Goal: Check status

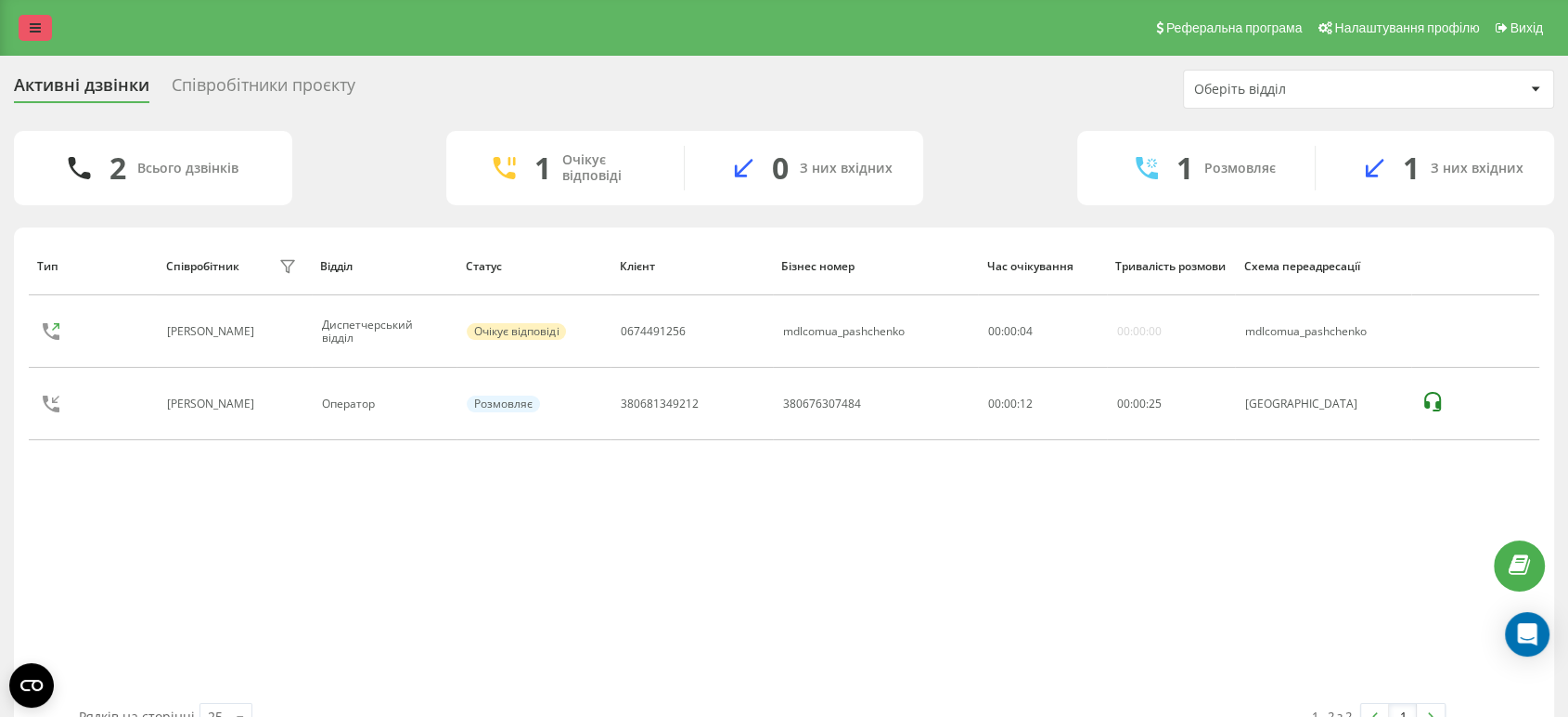
click at [24, 34] on link at bounding box center [35, 28] width 33 height 26
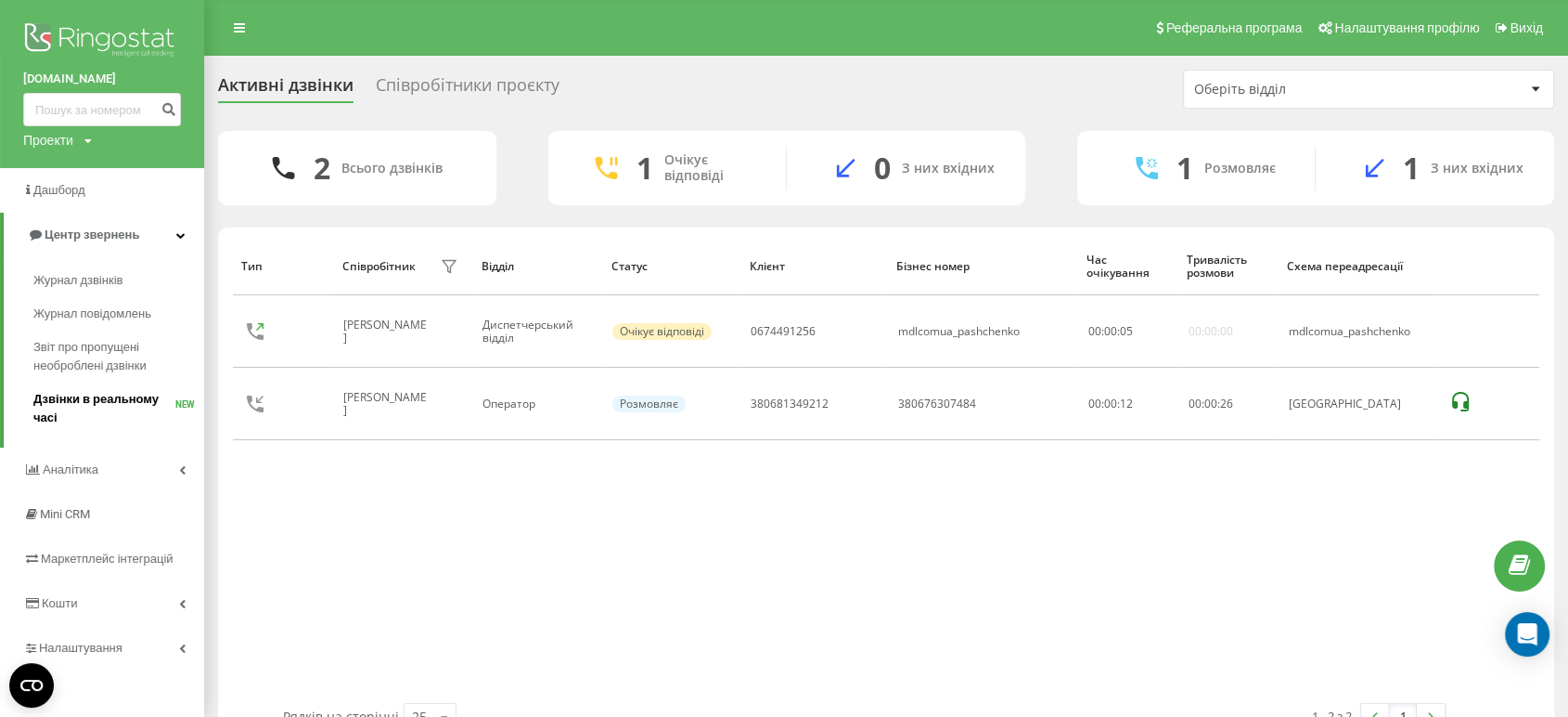
click at [98, 409] on span "Дзвінки в реальному часі" at bounding box center [104, 408] width 142 height 37
